Goal: Transaction & Acquisition: Book appointment/travel/reservation

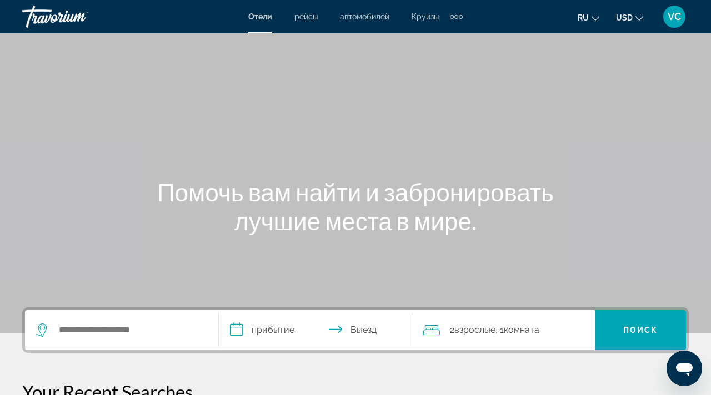
click at [246, 74] on div "Main content" at bounding box center [355, 166] width 711 height 333
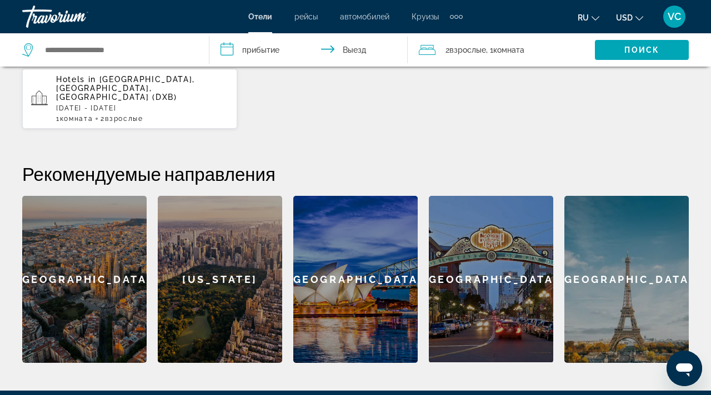
scroll to position [348, 0]
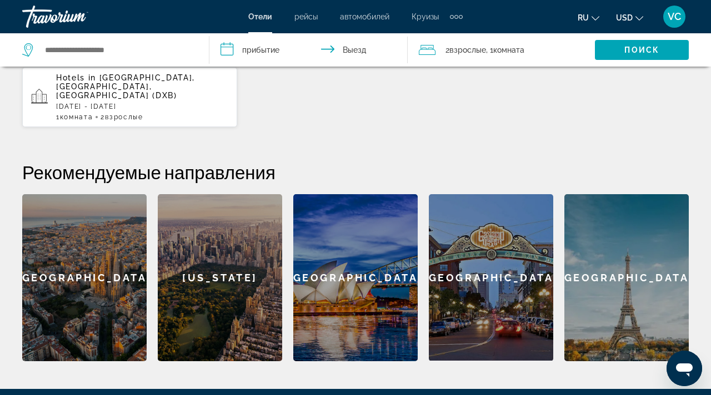
click at [135, 253] on div "[GEOGRAPHIC_DATA]" at bounding box center [84, 277] width 124 height 167
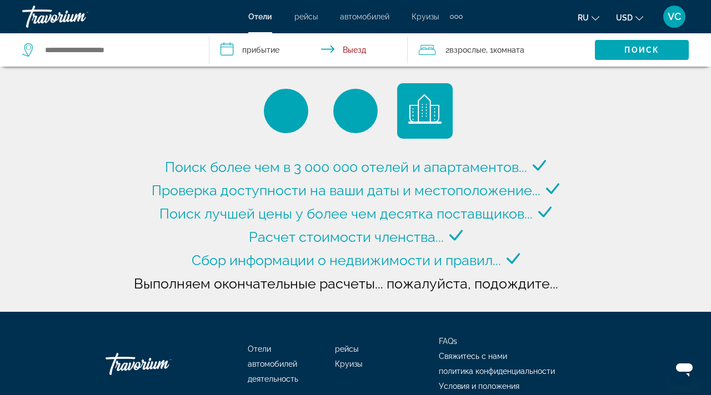
type input "**********"
